Goal: Check status: Check status

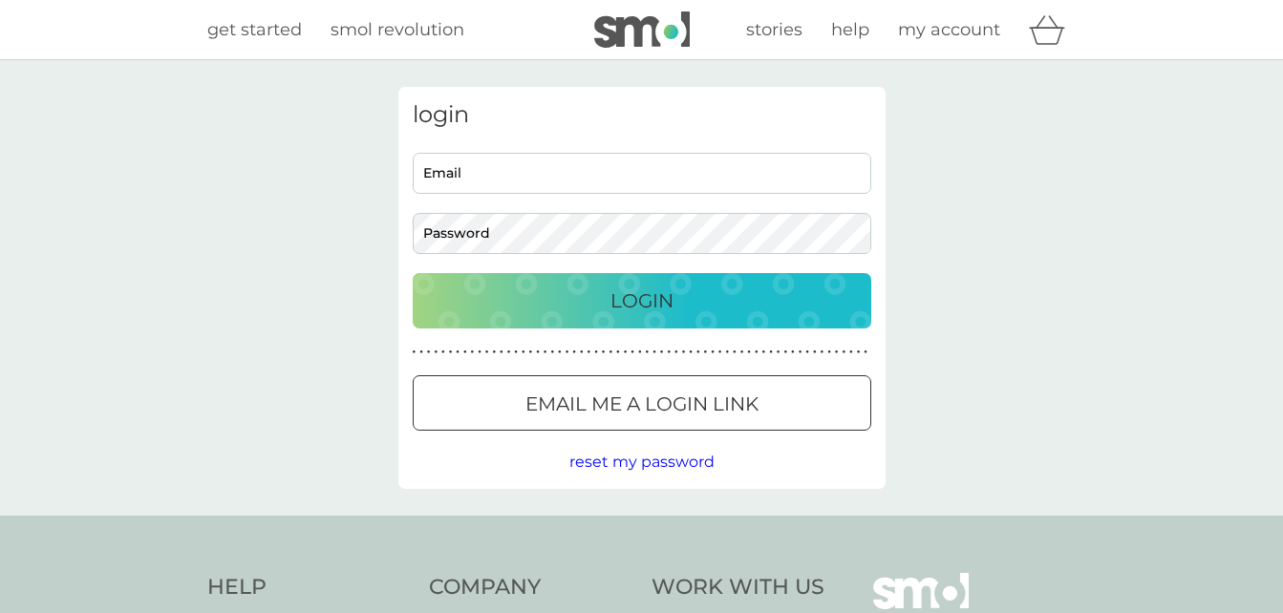
type input "[EMAIL_ADDRESS][DOMAIN_NAME]"
click at [570, 311] on div "Login" at bounding box center [642, 301] width 420 height 31
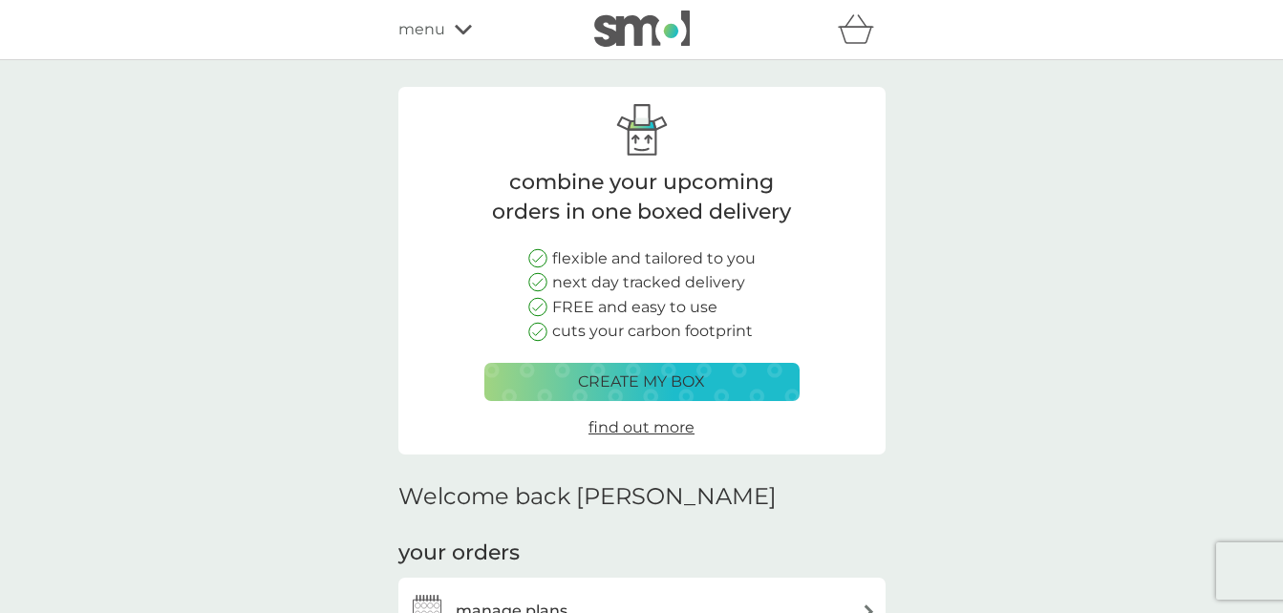
click at [424, 29] on span "menu" at bounding box center [421, 29] width 47 height 25
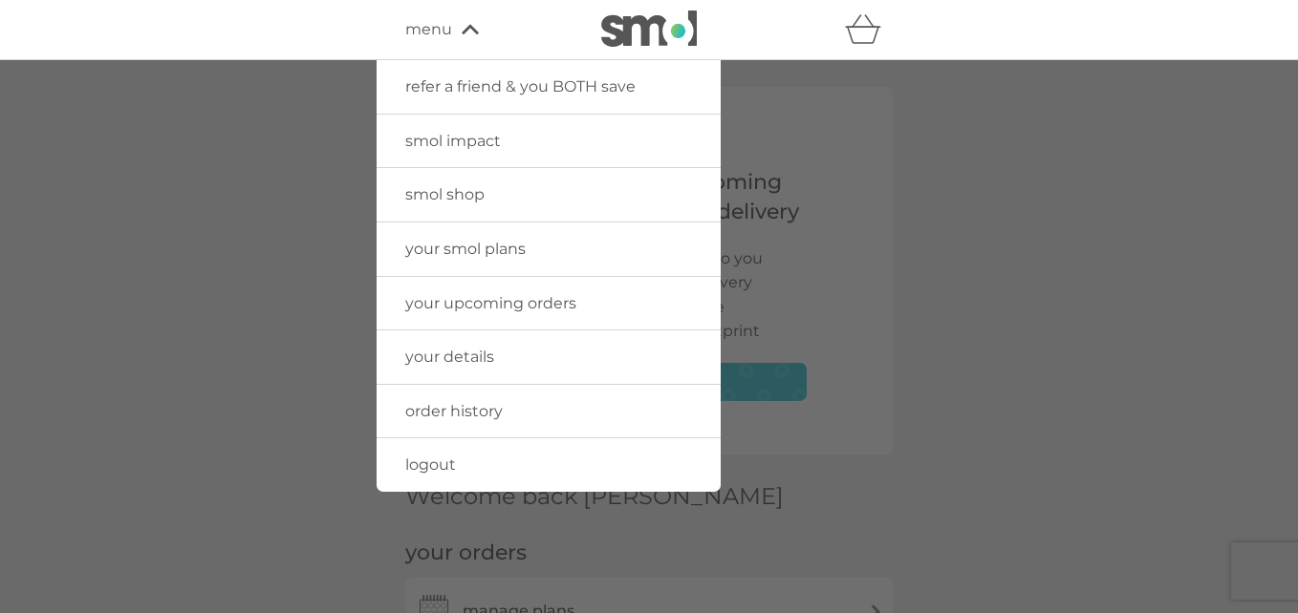
click at [467, 410] on span "order history" at bounding box center [453, 411] width 97 height 18
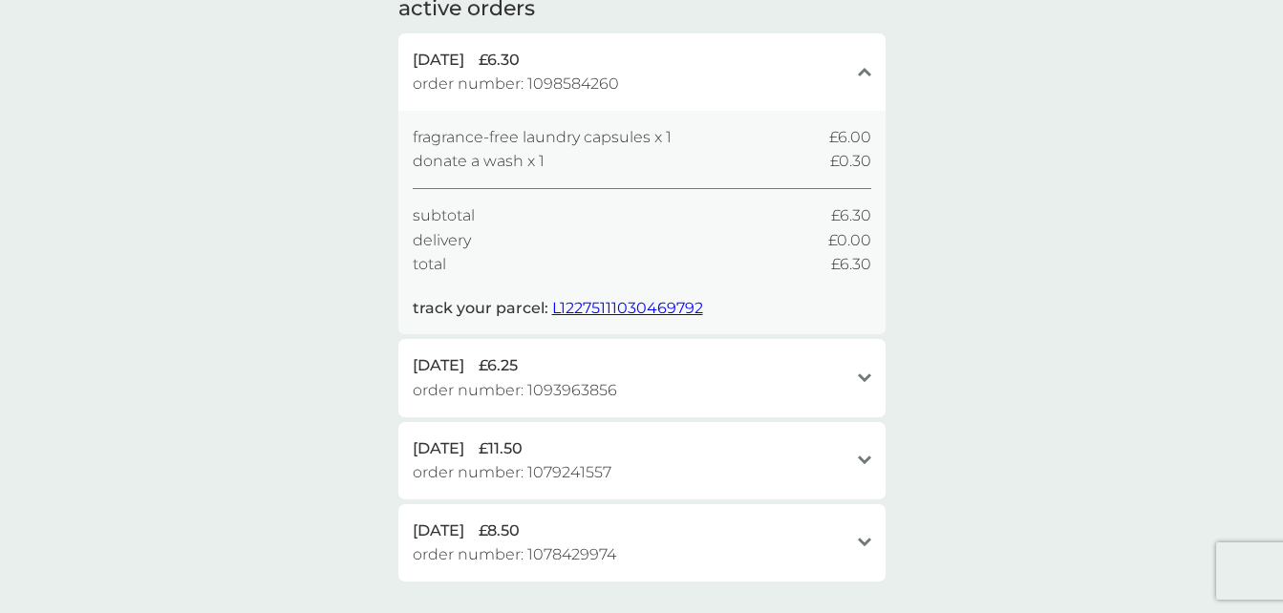
scroll to position [191, 0]
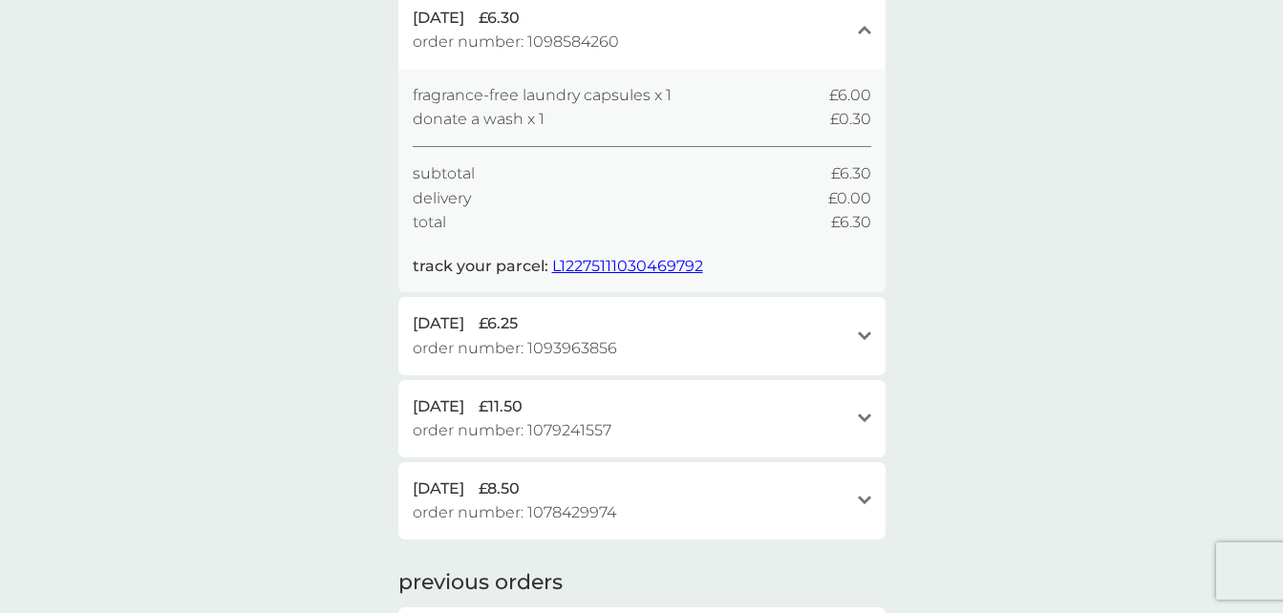
click at [865, 332] on icon "open" at bounding box center [864, 337] width 13 height 10
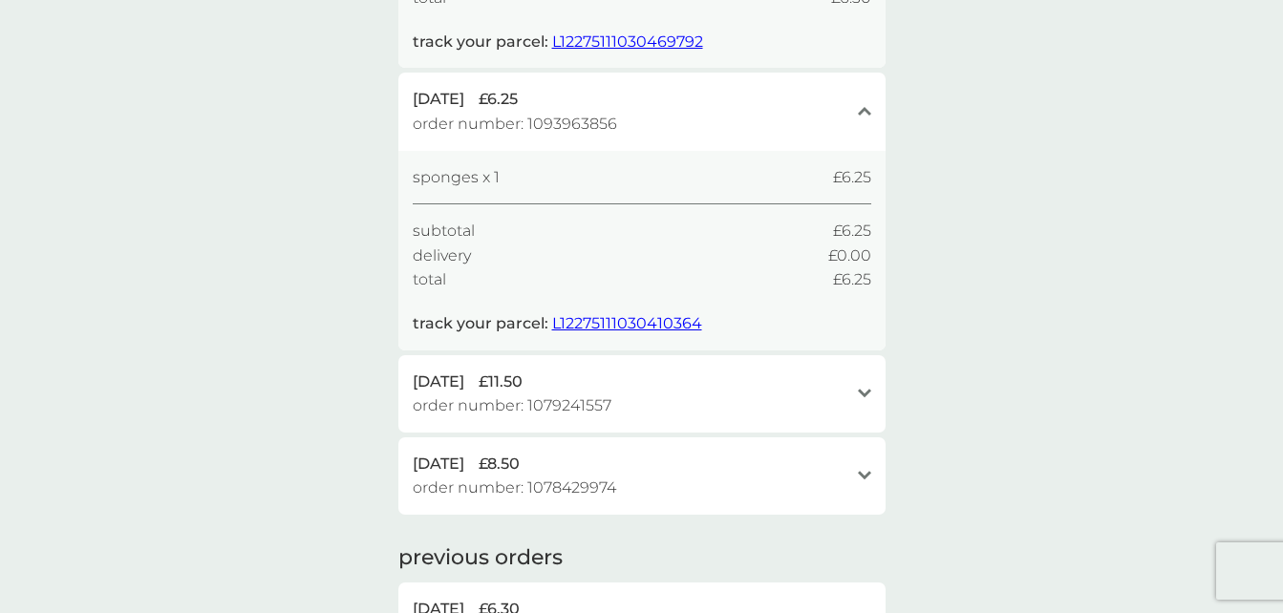
scroll to position [382, 0]
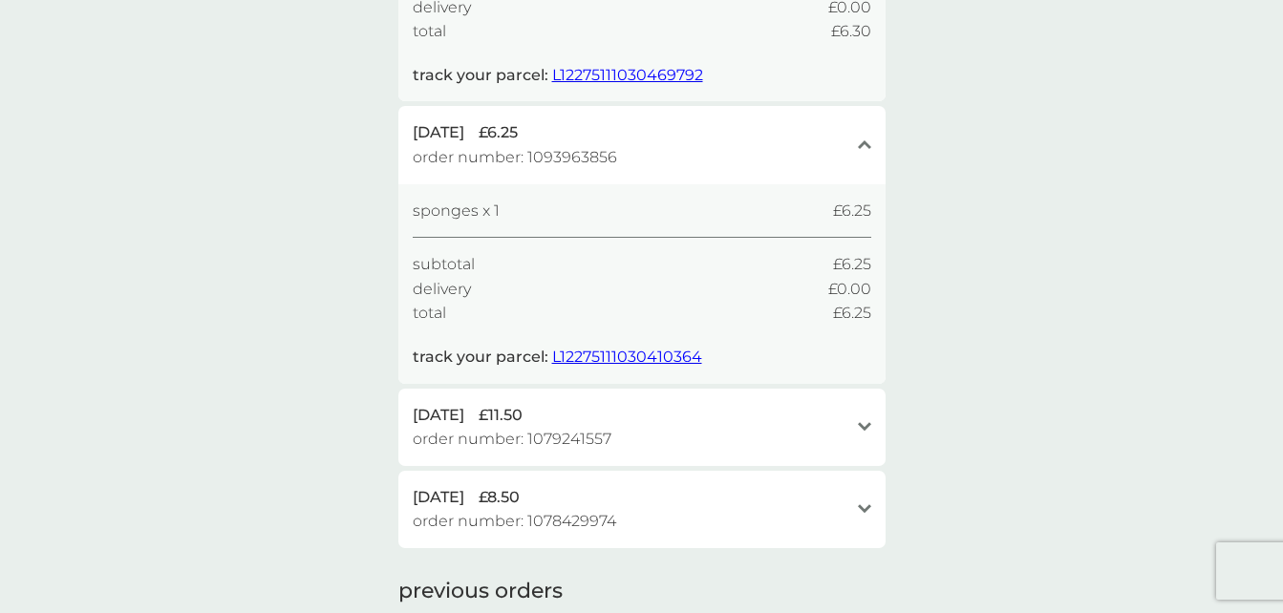
click at [584, 358] on span "L12275111030410364" at bounding box center [627, 357] width 150 height 18
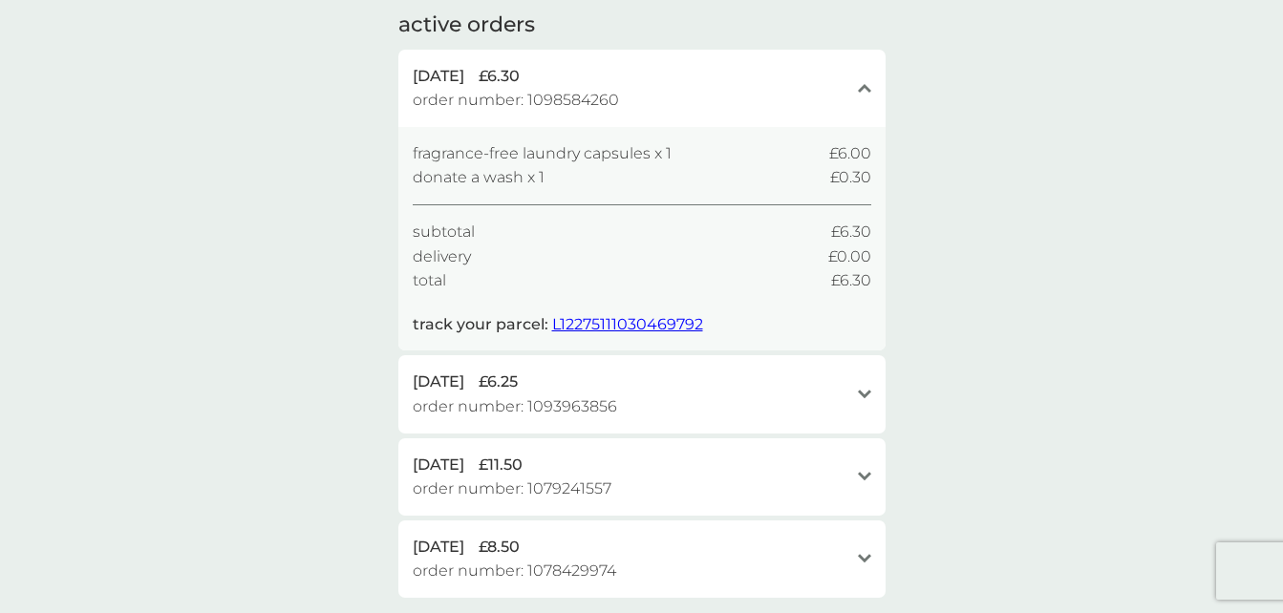
scroll to position [191, 0]
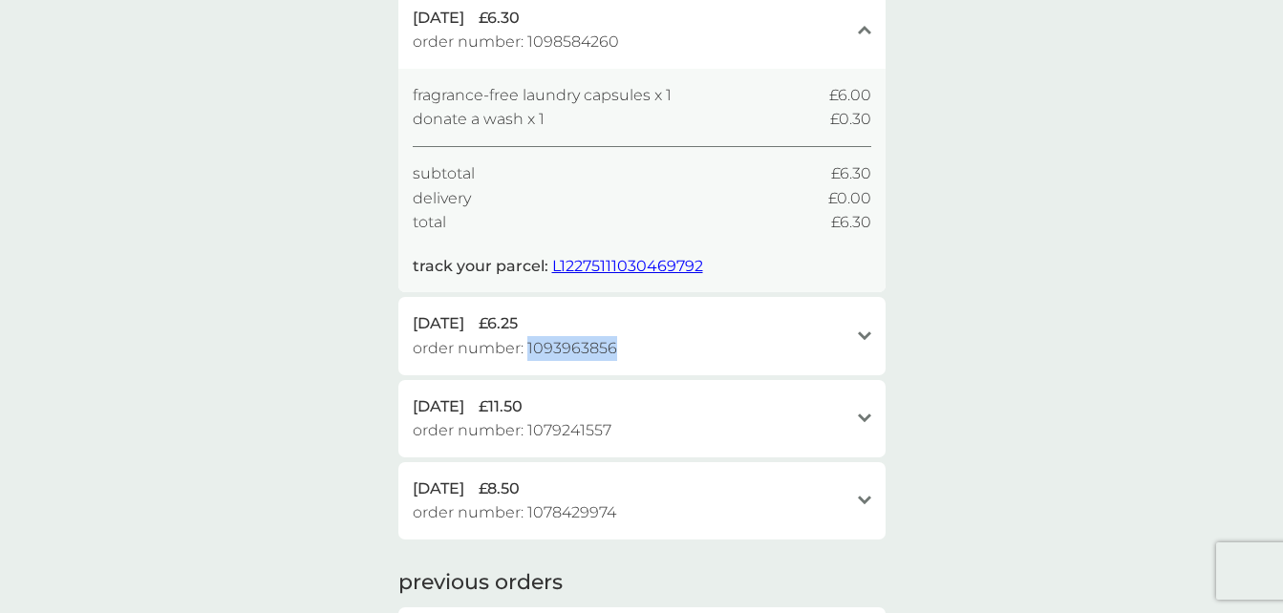
drag, startPoint x: 527, startPoint y: 347, endPoint x: 623, endPoint y: 354, distance: 95.8
click at [623, 354] on div "1 Sep 2025 £6.25 order number: 1093963856" at bounding box center [631, 335] width 436 height 49
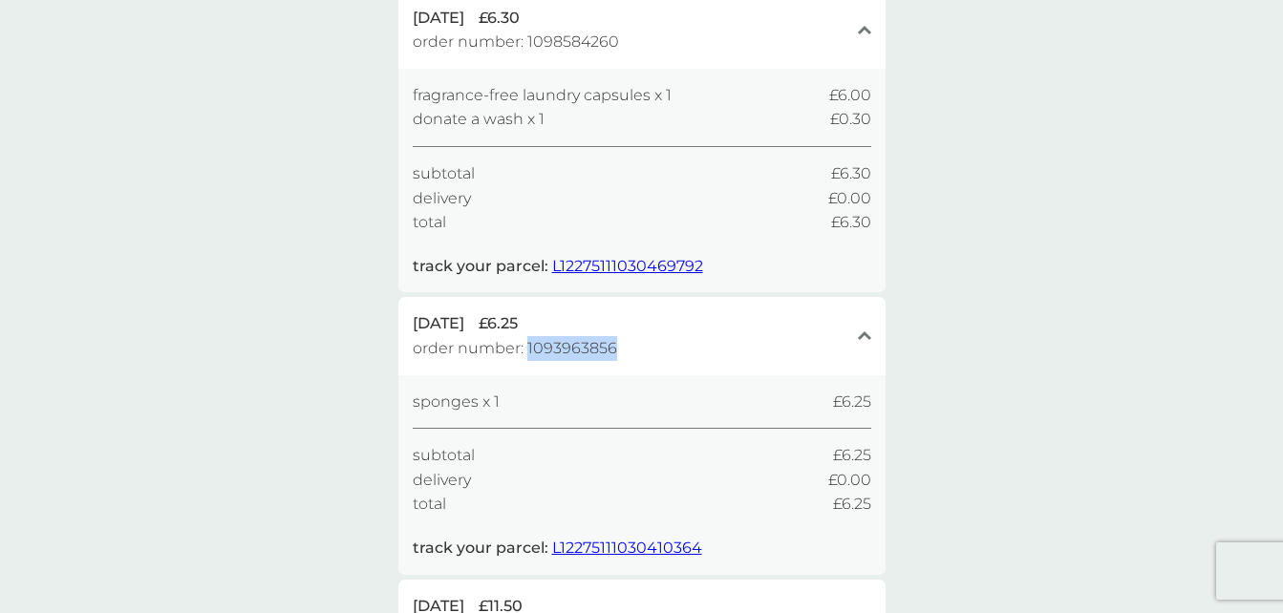
copy span "1093963856"
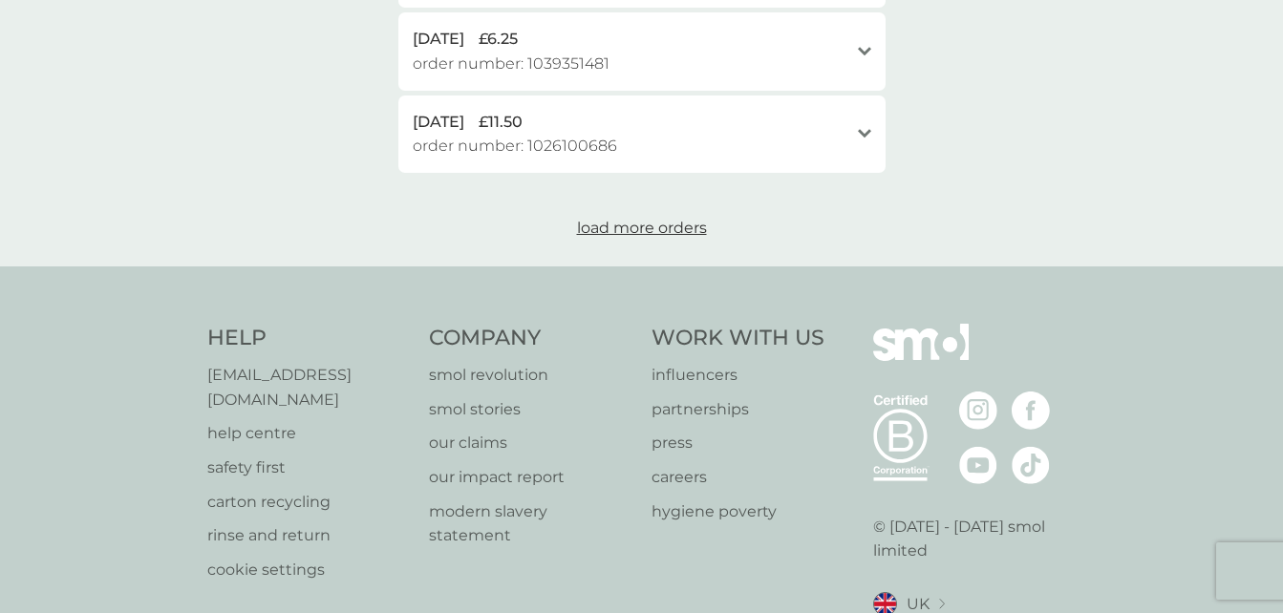
scroll to position [1398, 0]
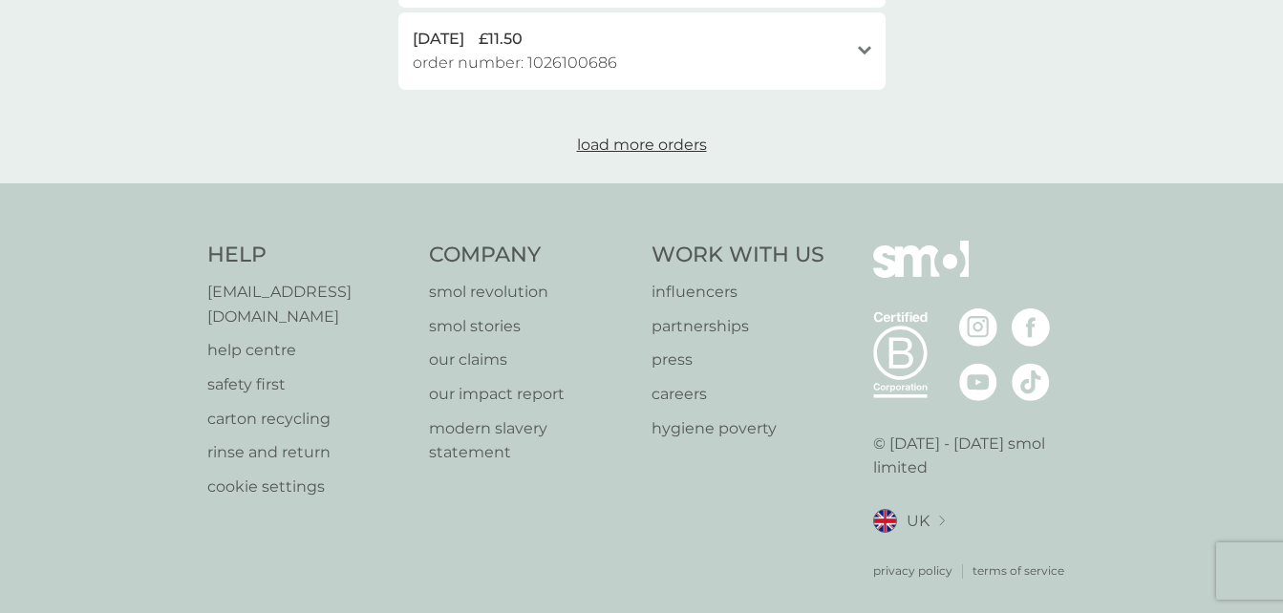
click at [285, 290] on p "[EMAIL_ADDRESS][DOMAIN_NAME]" at bounding box center [309, 304] width 204 height 49
